Goal: Transaction & Acquisition: Purchase product/service

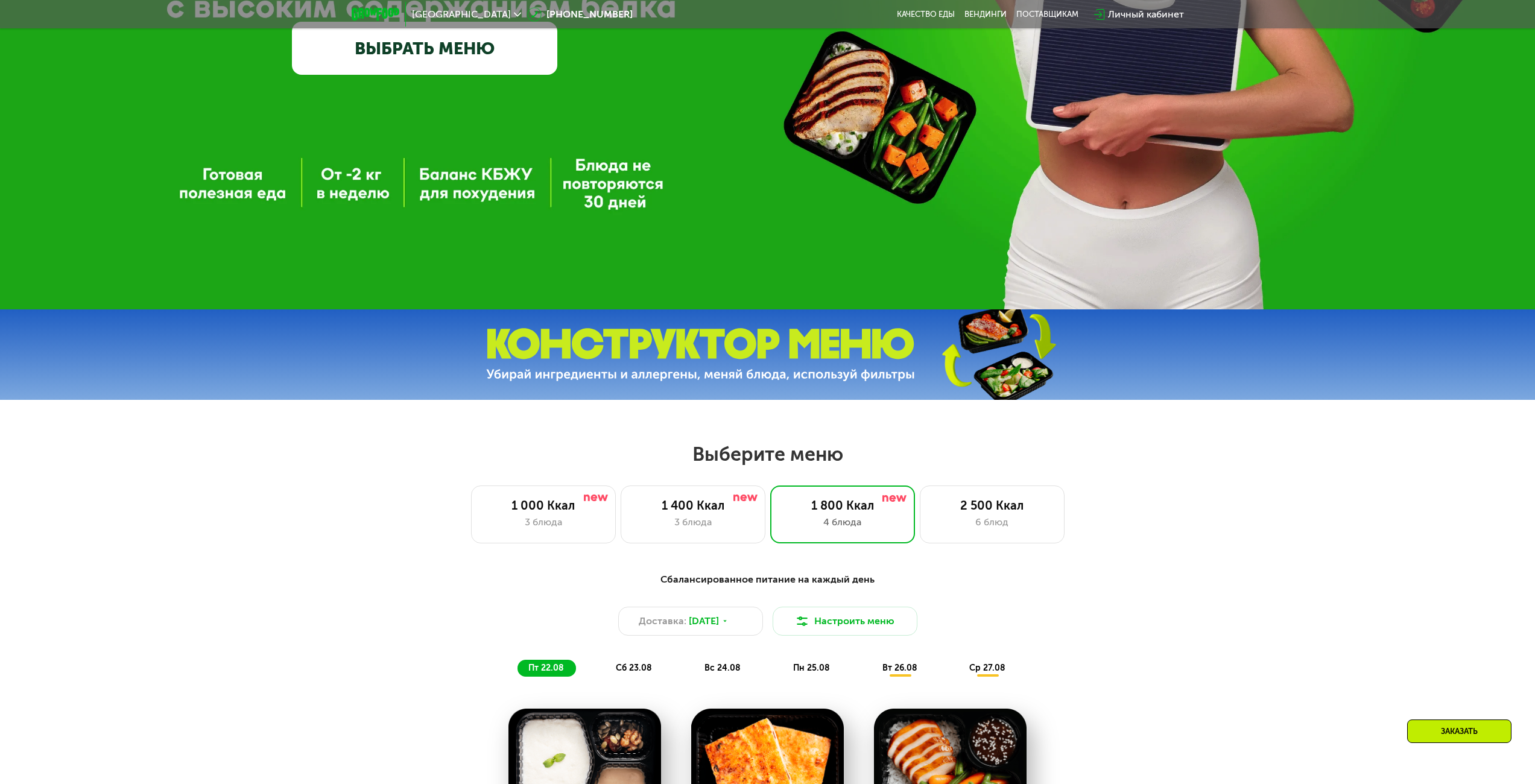
scroll to position [422, 0]
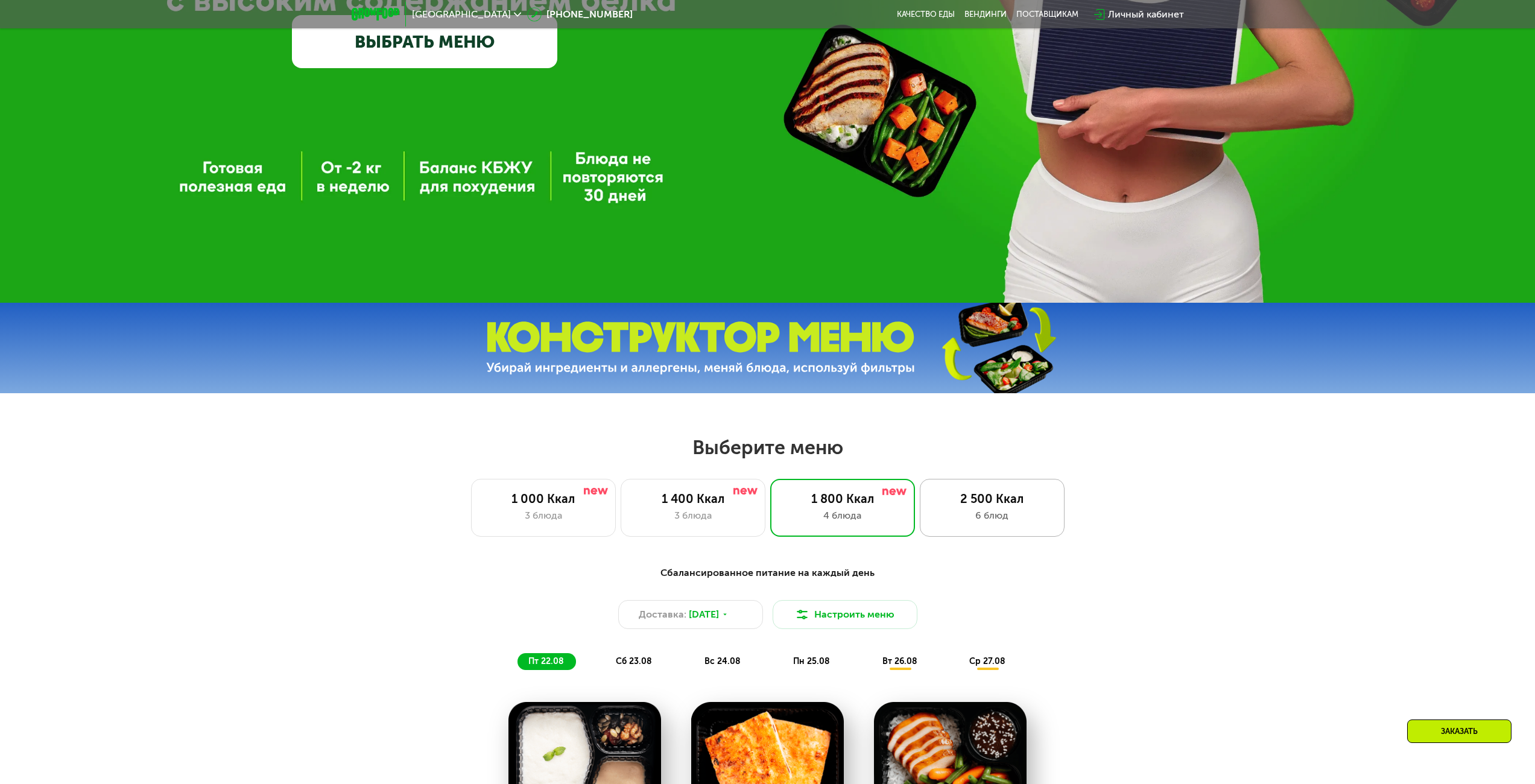
click at [1009, 514] on div "6 блюд" at bounding box center [992, 515] width 119 height 14
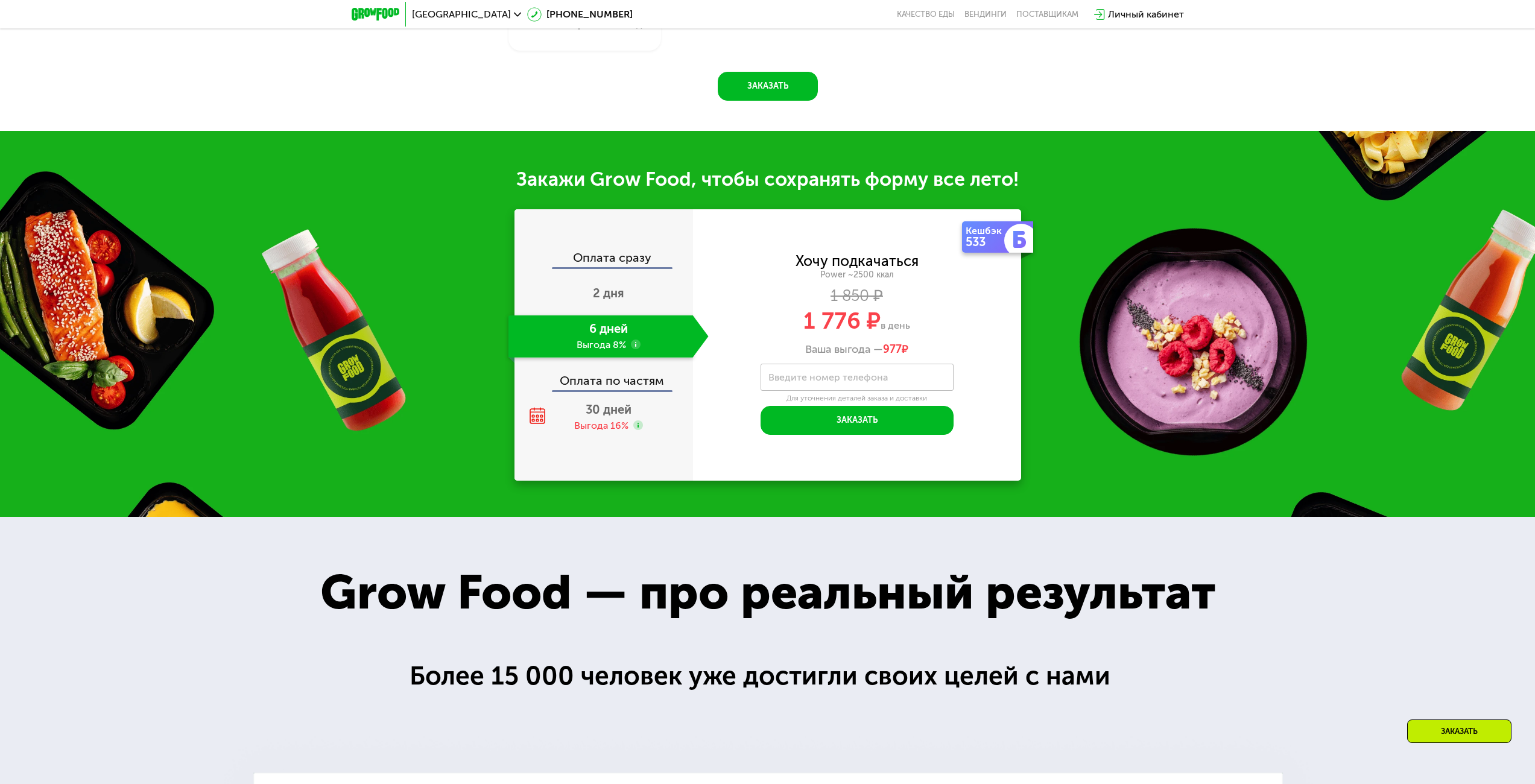
scroll to position [1447, 0]
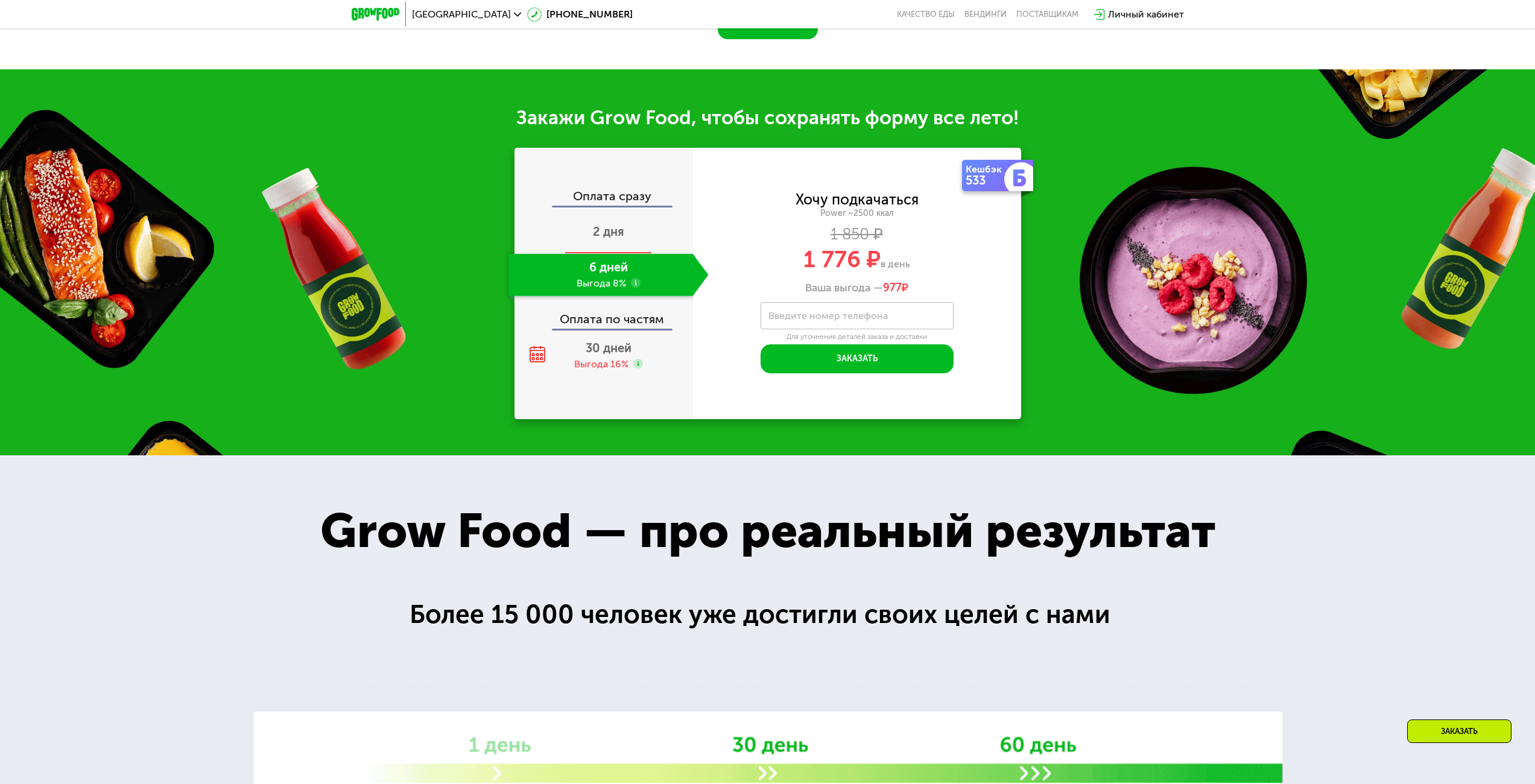
click at [609, 239] on span "2 дня" at bounding box center [608, 231] width 32 height 14
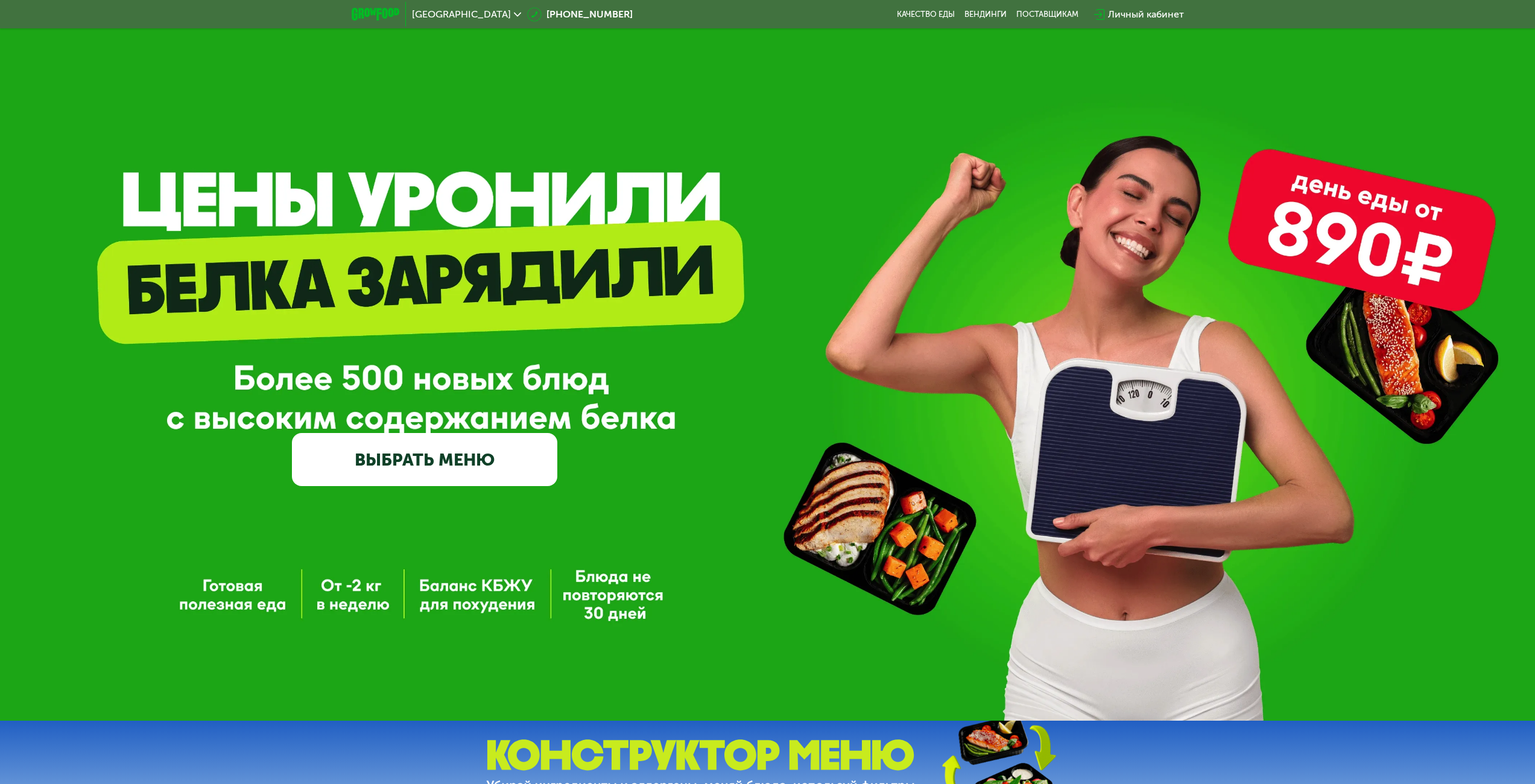
scroll to position [0, 0]
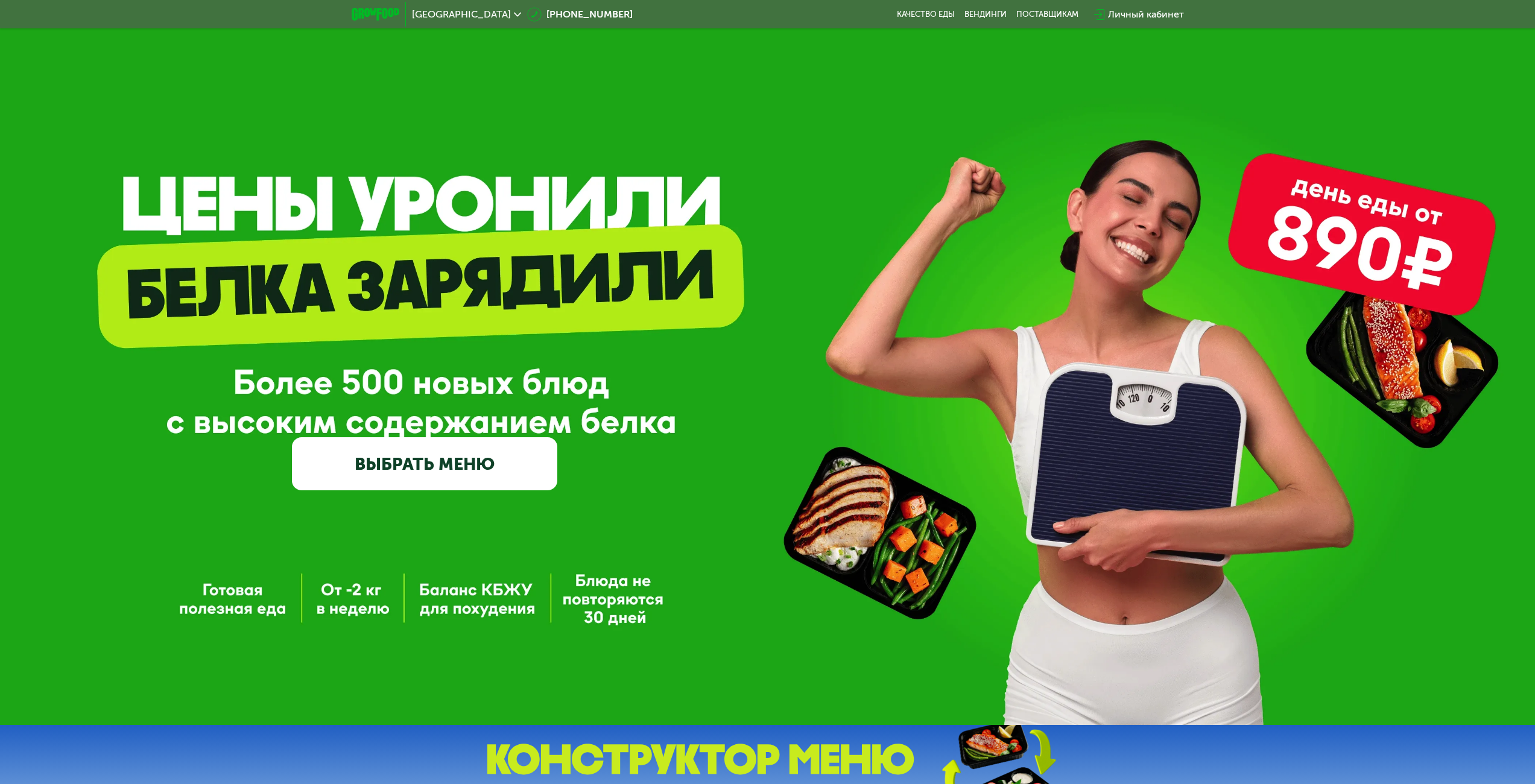
click at [514, 17] on icon at bounding box center [517, 14] width 8 height 8
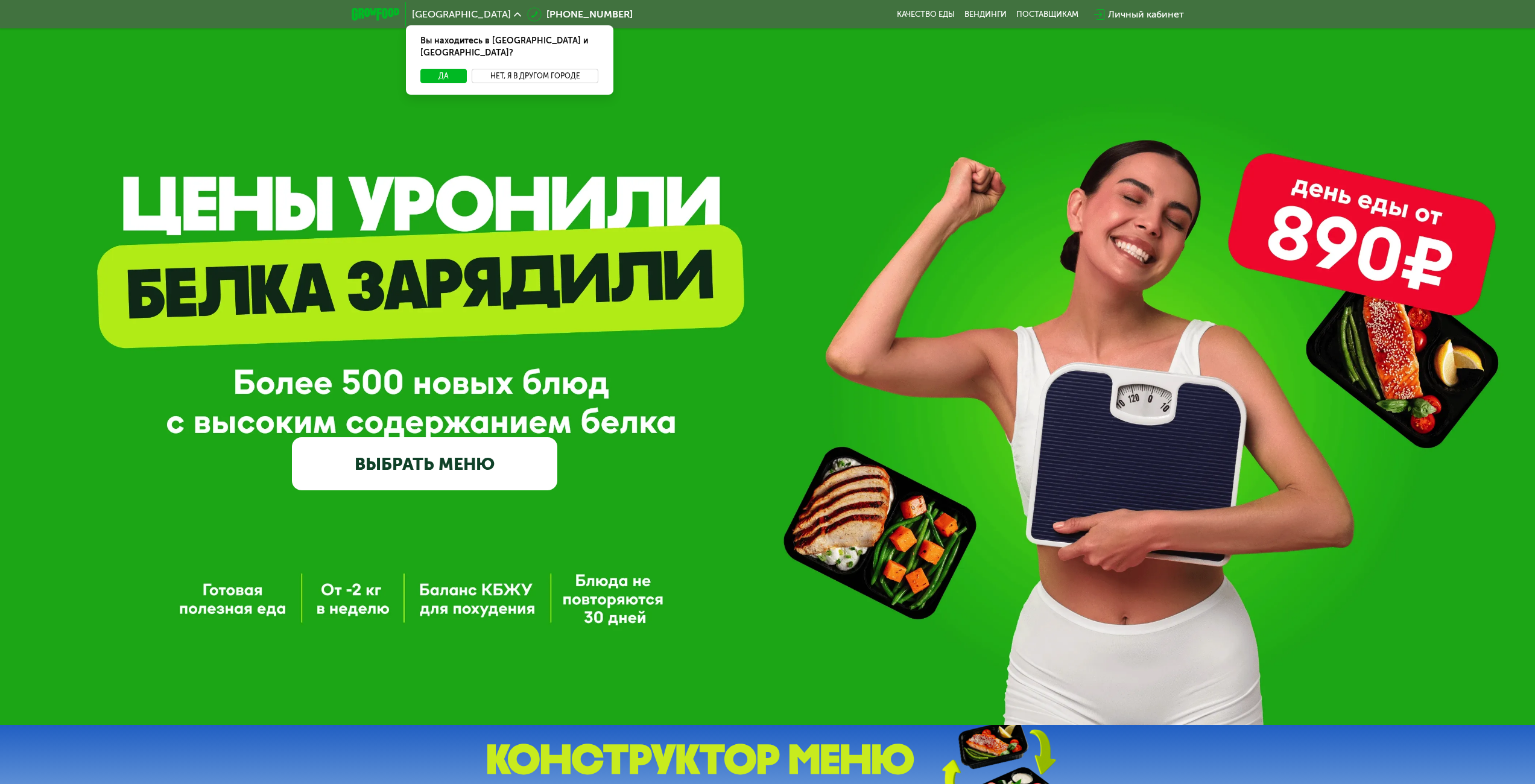
click at [520, 69] on button "Нет, я в другом городе" at bounding box center [535, 76] width 127 height 14
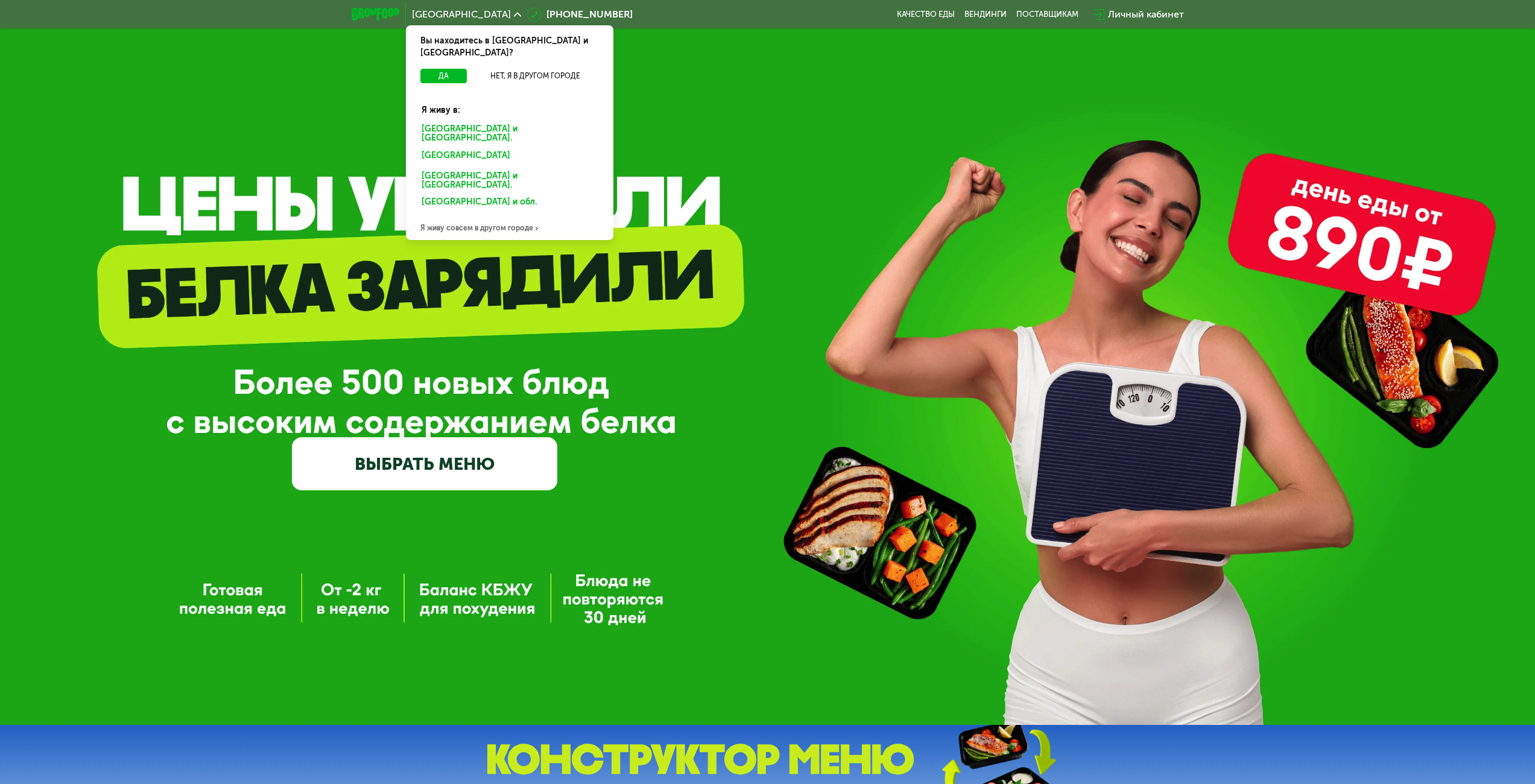
click at [500, 216] on div "Я живу совсем в другом городе" at bounding box center [509, 228] width 207 height 24
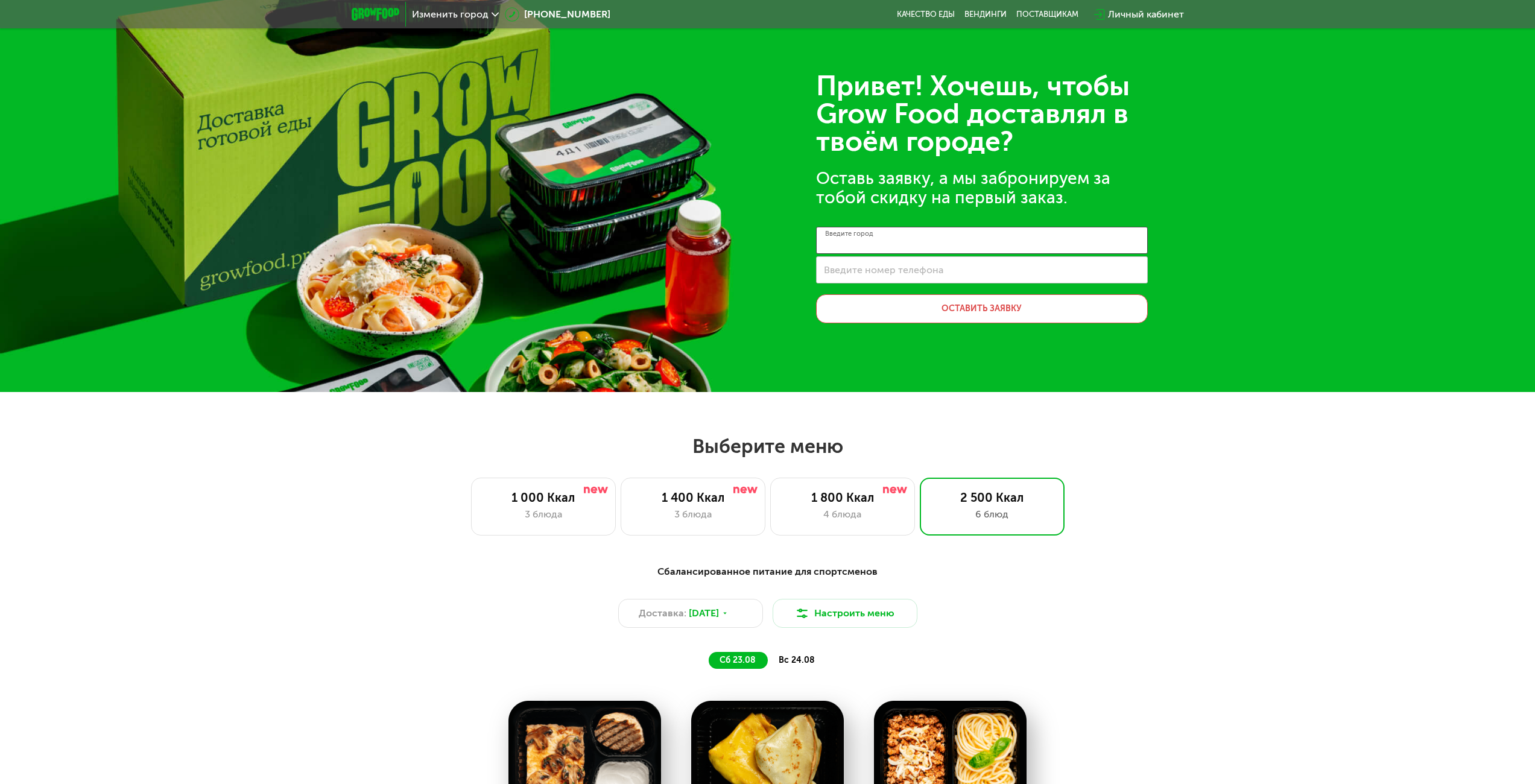
click at [909, 241] on input "Введите город" at bounding box center [982, 240] width 332 height 27
click at [255, 501] on div "1 000 Ккал 3 блюда 1 400 Ккал 3 блюда 1 800 Ккал 4 блюда 2 500 Ккал 6 блюд" at bounding box center [767, 506] width 1458 height 58
click at [924, 247] on input "Введите город" at bounding box center [982, 240] width 332 height 27
type input "*"
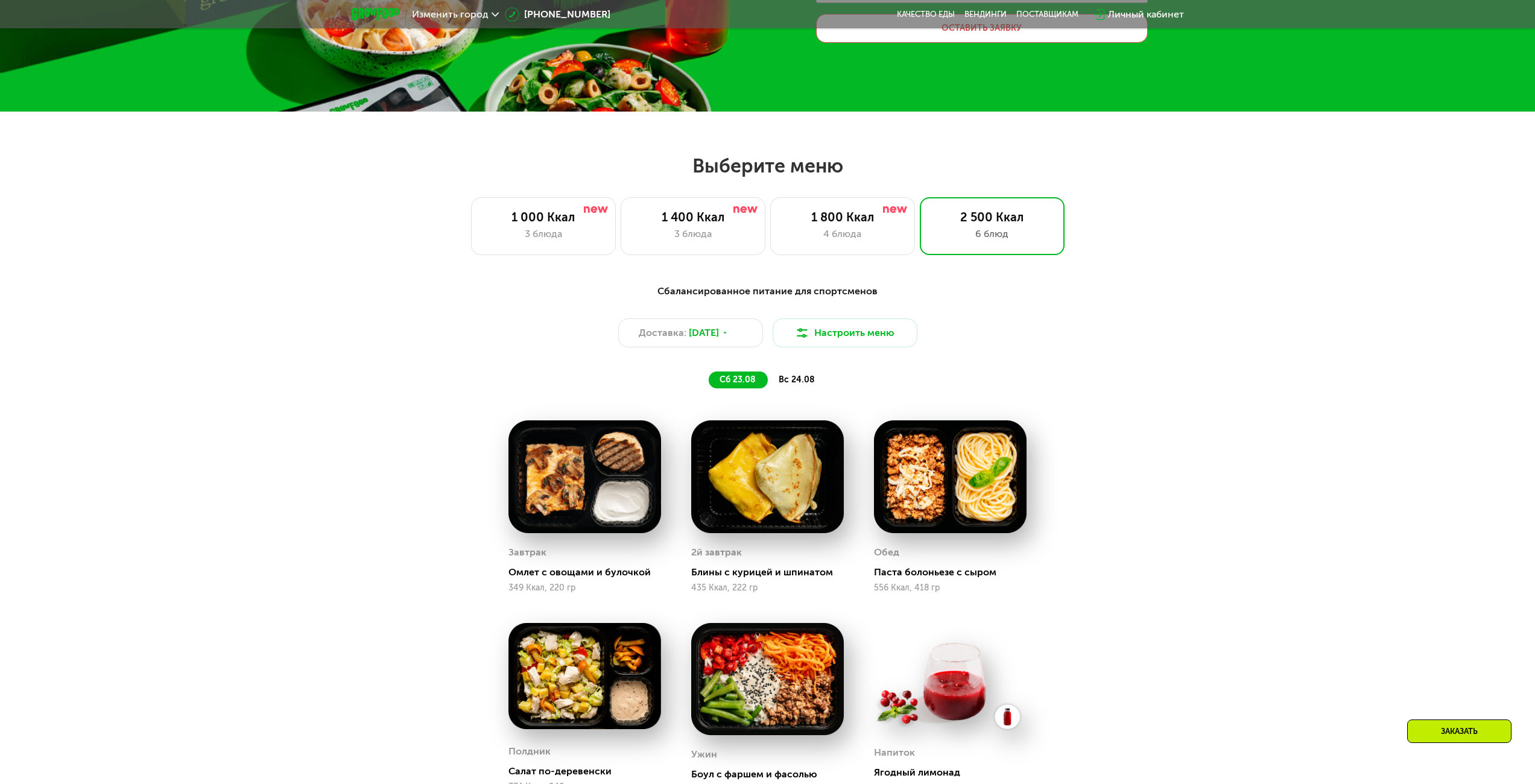
scroll to position [241, 0]
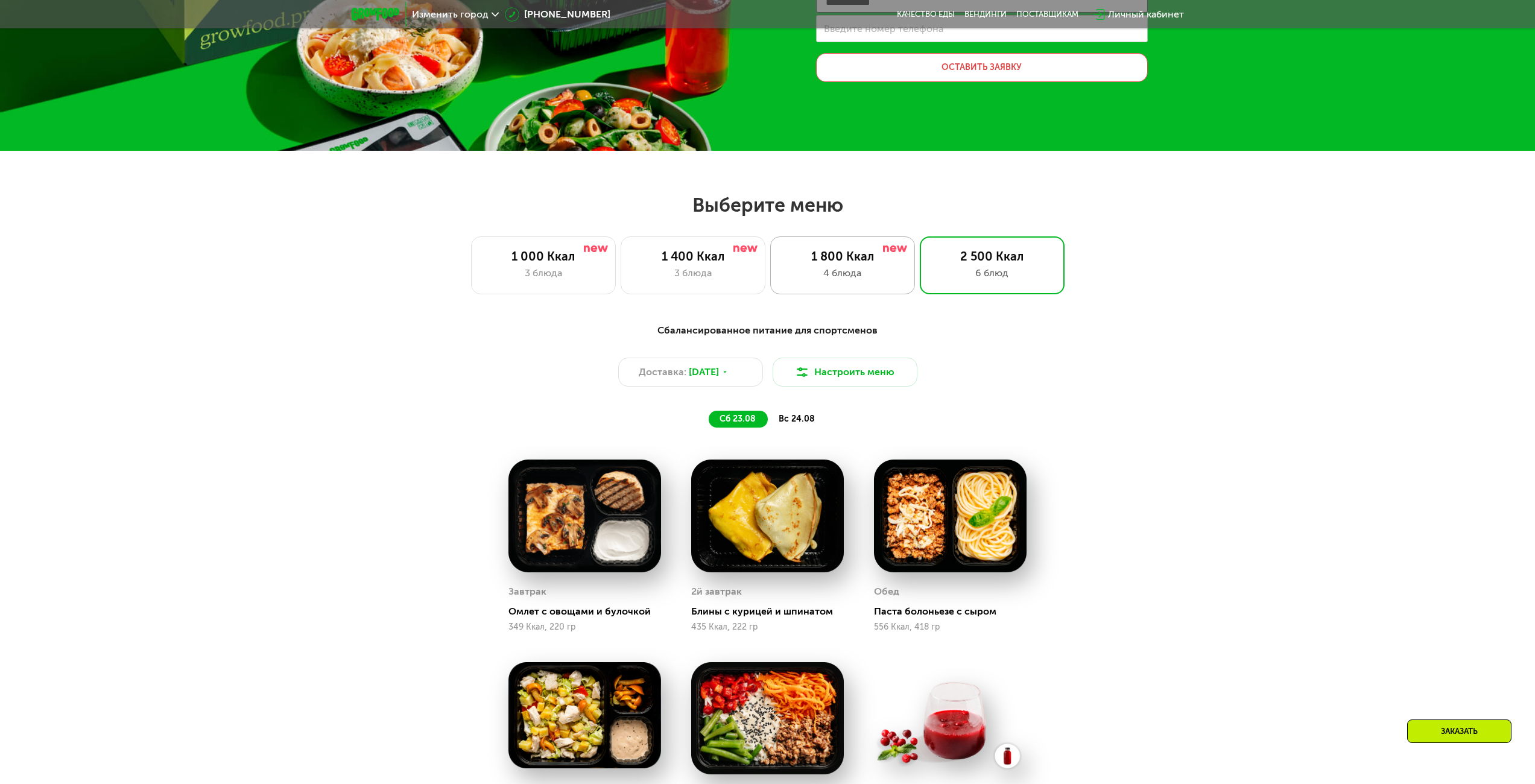
type input "**********"
click at [839, 273] on div "4 блюда" at bounding box center [842, 273] width 119 height 14
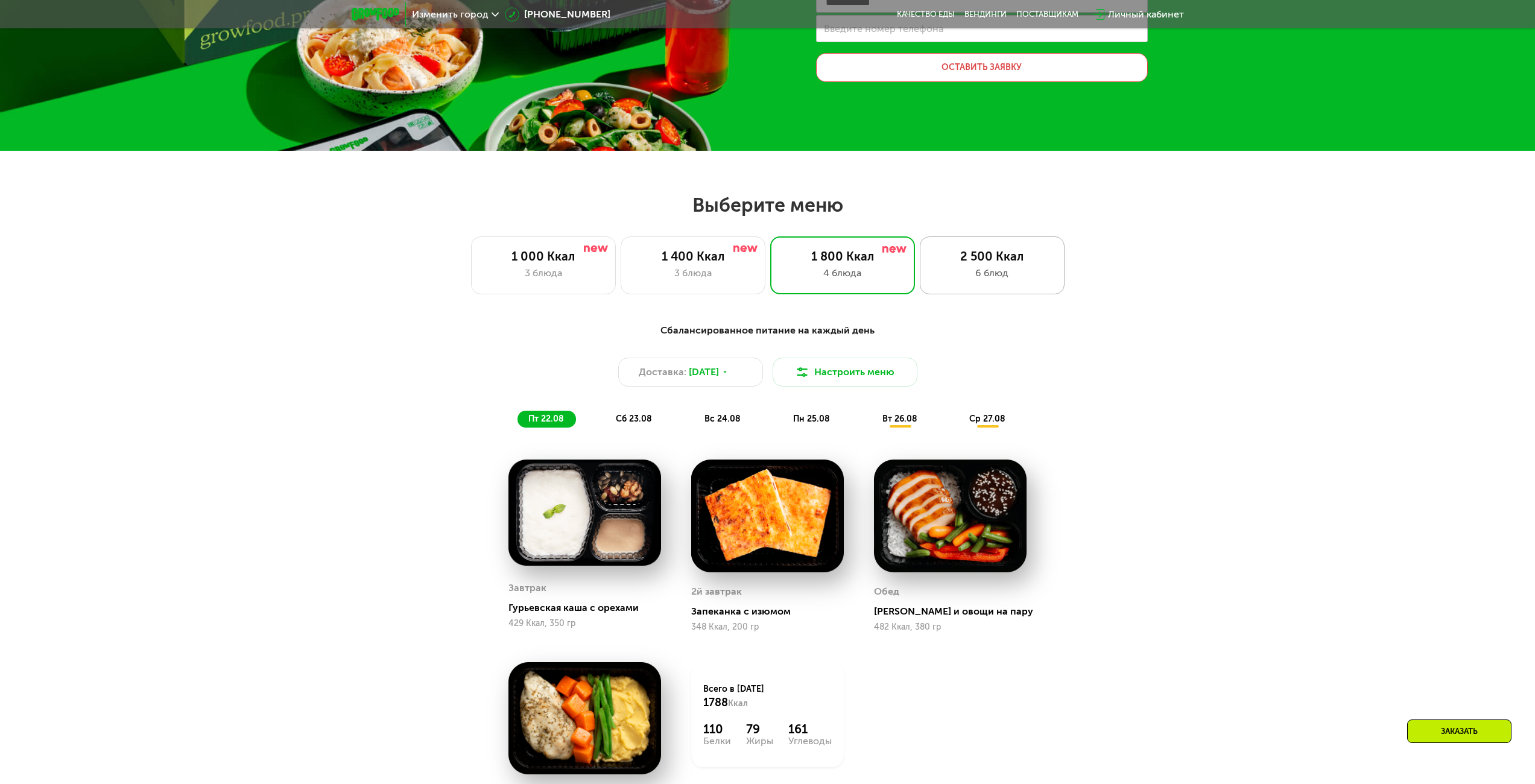
click at [963, 277] on div "6 блюд" at bounding box center [992, 273] width 119 height 14
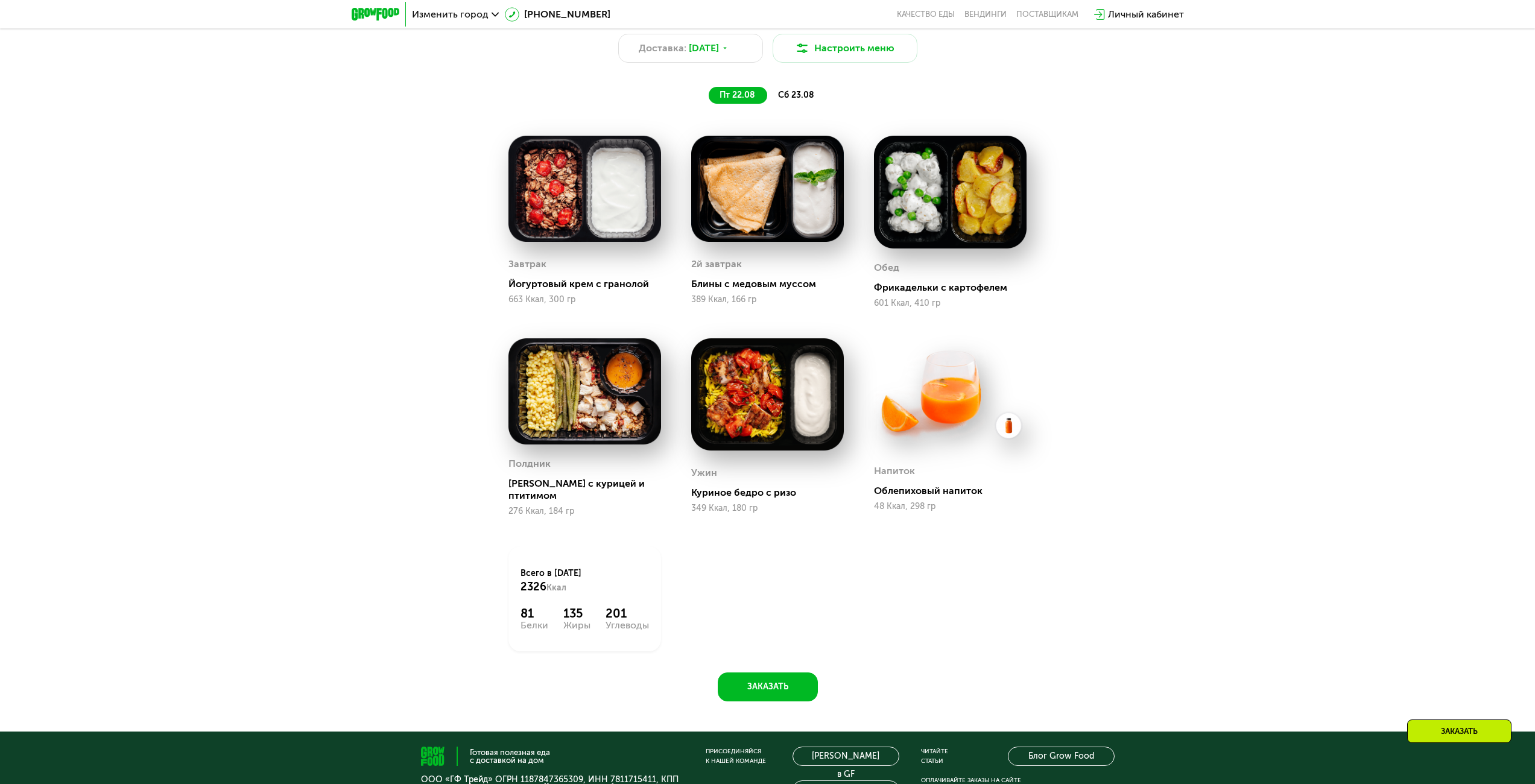
scroll to position [617, 0]
